Goal: Navigation & Orientation: Find specific page/section

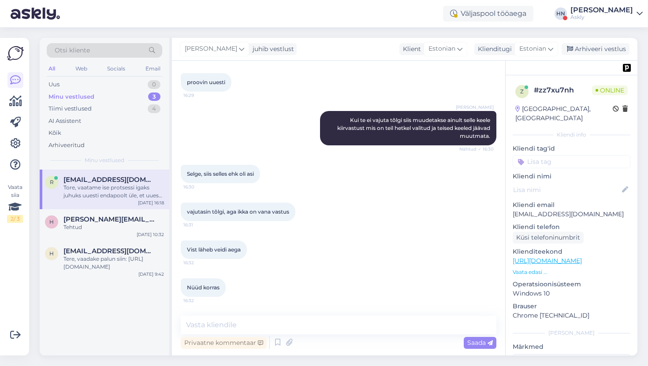
scroll to position [1794, 0]
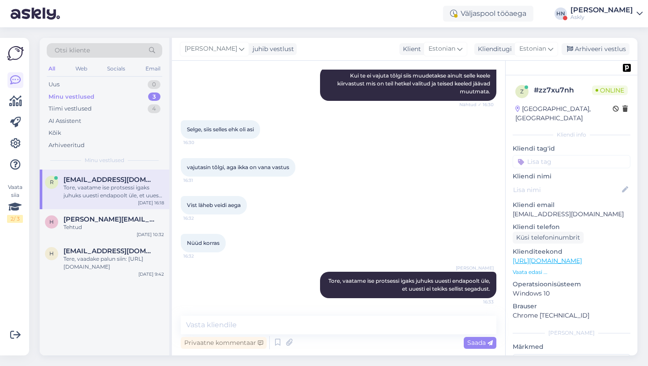
click at [382, 142] on div "Selge, siis selles ehk oli asi 16:30" at bounding box center [339, 130] width 316 height 38
click at [586, 51] on div "Arhiveeri vestlus" at bounding box center [596, 49] width 68 height 12
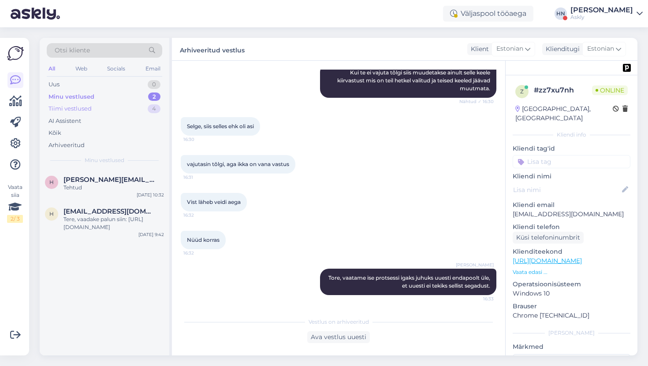
click at [142, 110] on div "Tiimi vestlused 4" at bounding box center [105, 109] width 116 height 12
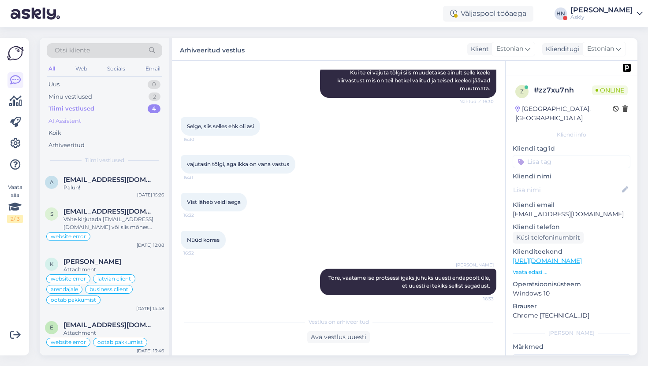
click at [131, 122] on div "AI Assistent" at bounding box center [105, 121] width 116 height 12
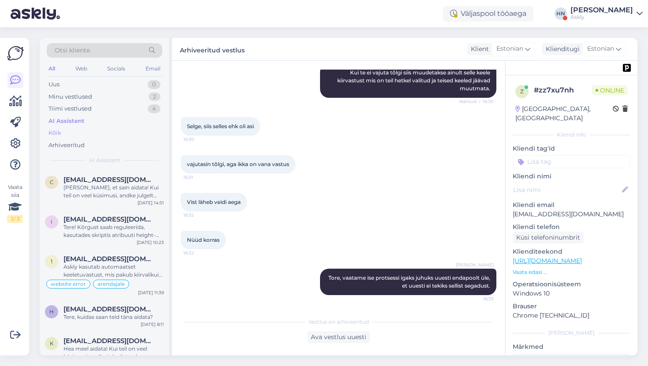
click at [126, 130] on div "Kõik" at bounding box center [105, 133] width 116 height 12
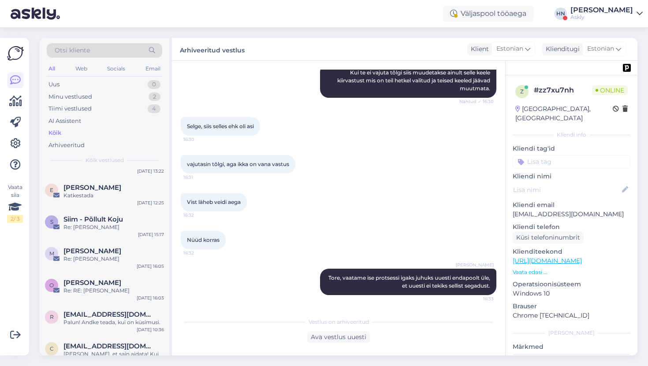
scroll to position [0, 0]
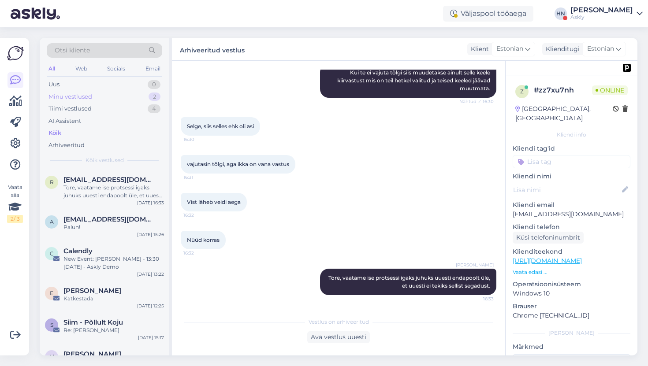
click at [98, 101] on div "Minu vestlused 2" at bounding box center [105, 97] width 116 height 12
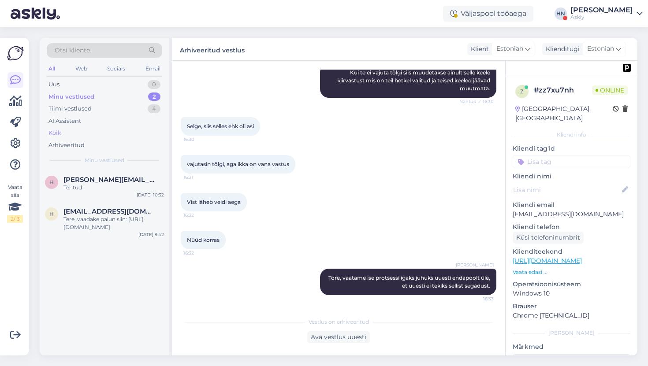
click at [93, 130] on div "Kõik" at bounding box center [105, 133] width 116 height 12
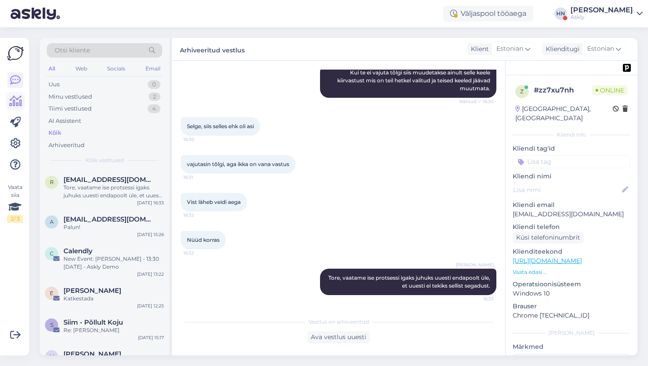
click at [19, 104] on icon at bounding box center [15, 101] width 13 height 11
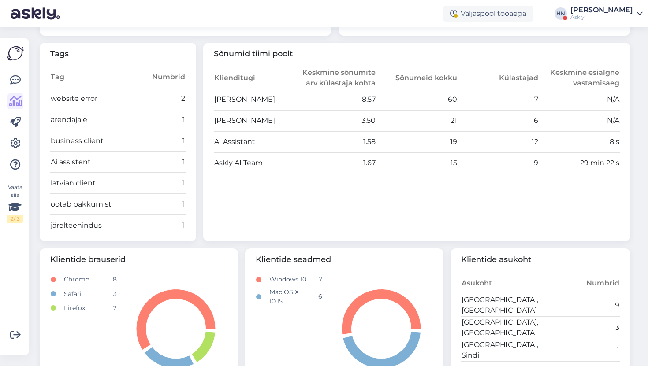
scroll to position [289, 0]
